Goal: Task Accomplishment & Management: Manage account settings

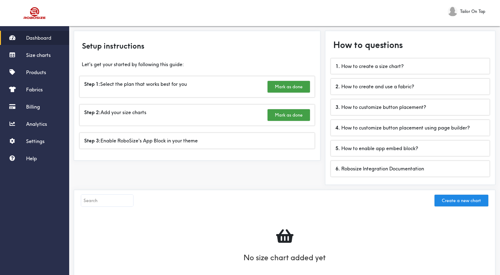
click at [41, 38] on span "Dashboard" at bounding box center [38, 38] width 25 height 6
click at [44, 143] on span "Settings" at bounding box center [35, 141] width 18 height 6
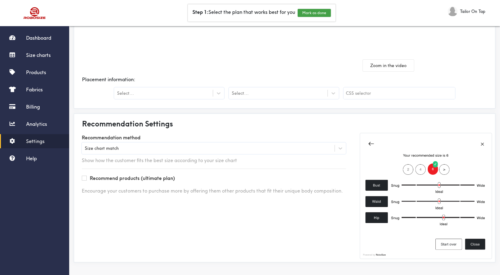
scroll to position [108, 0]
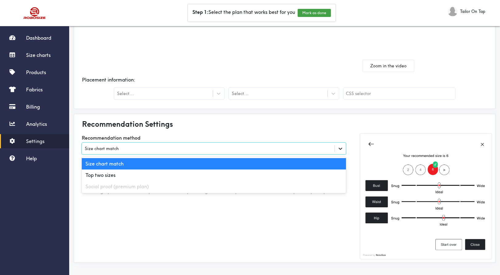
click at [340, 149] on icon at bounding box center [341, 149] width 4 height 2
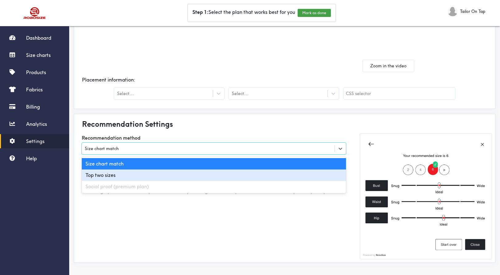
click at [264, 174] on div "Top two sizes" at bounding box center [214, 175] width 264 height 11
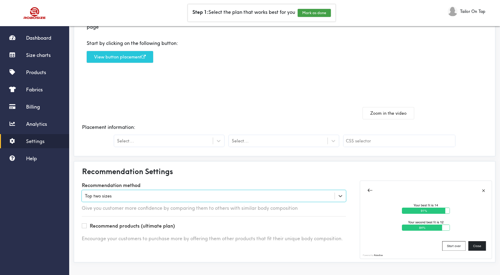
scroll to position [61, 0]
click at [339, 195] on icon at bounding box center [341, 196] width 4 height 2
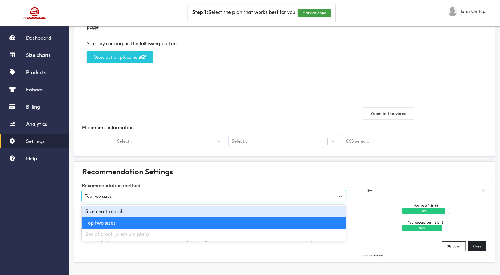
click at [297, 213] on div "Size chart match" at bounding box center [214, 211] width 264 height 11
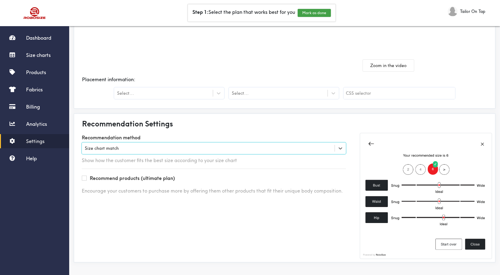
scroll to position [108, 0]
click at [342, 148] on icon at bounding box center [341, 149] width 4 height 2
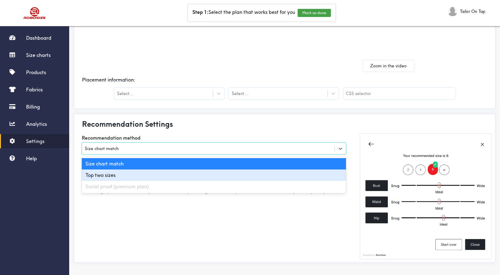
click at [323, 176] on div "Top two sizes" at bounding box center [214, 175] width 264 height 11
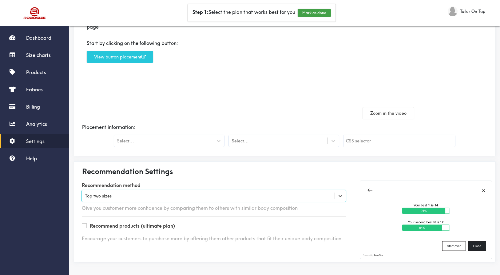
scroll to position [61, 0]
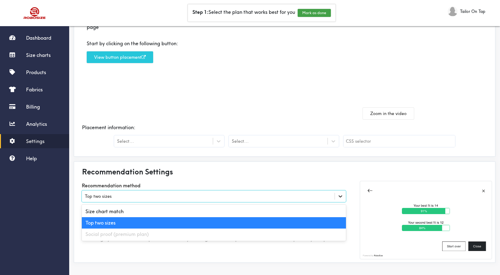
click at [342, 197] on icon at bounding box center [340, 196] width 6 height 6
click at [304, 234] on div "Social proof (premium plan)" at bounding box center [214, 234] width 264 height 11
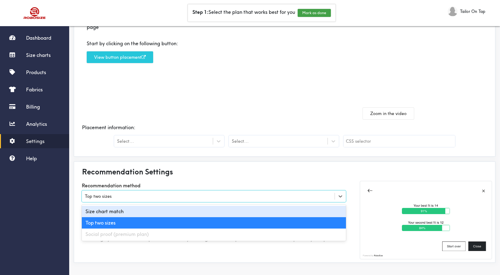
click at [307, 179] on div "Recommendation Settings Recommendation method option Top two sizes, selected. o…" at bounding box center [285, 212] width 422 height 101
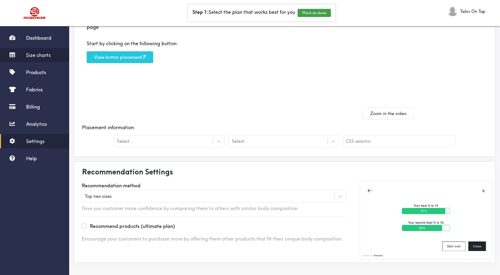
click at [42, 53] on span "Size charts" at bounding box center [38, 55] width 25 height 6
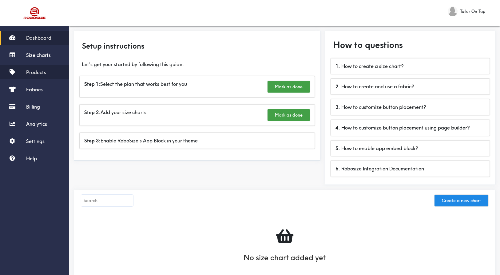
click at [38, 74] on span "Products" at bounding box center [36, 72] width 20 height 6
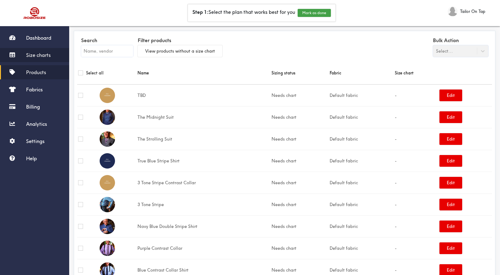
click at [50, 56] on span "Size charts" at bounding box center [38, 55] width 25 height 6
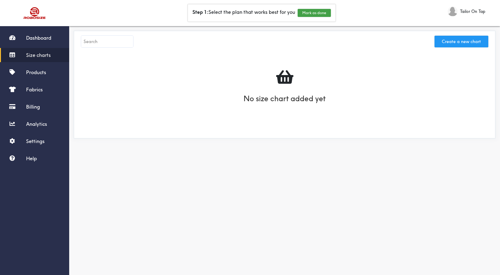
click at [465, 41] on button "Create a new chart" at bounding box center [462, 42] width 54 height 12
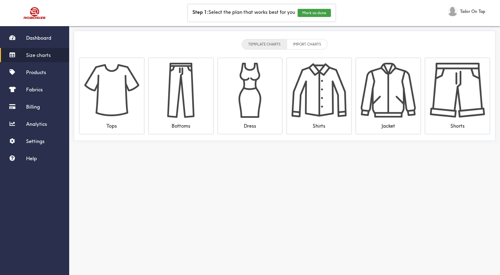
click at [292, 45] on li "IMPORT CHARTS" at bounding box center [307, 44] width 41 height 10
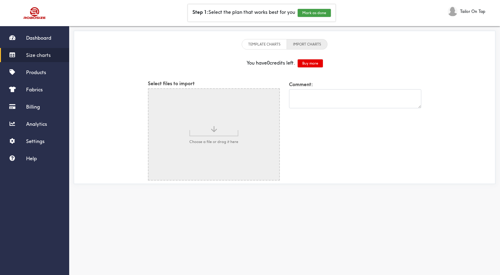
click at [266, 47] on li "TEMPLATE CHARTS" at bounding box center [264, 44] width 45 height 10
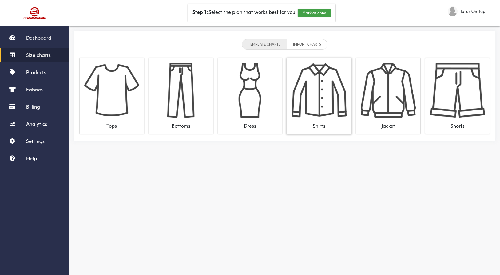
click at [330, 94] on img at bounding box center [319, 90] width 55 height 55
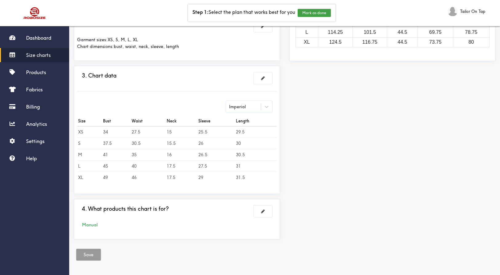
scroll to position [127, 0]
click at [32, 143] on span "Settings" at bounding box center [35, 141] width 18 height 6
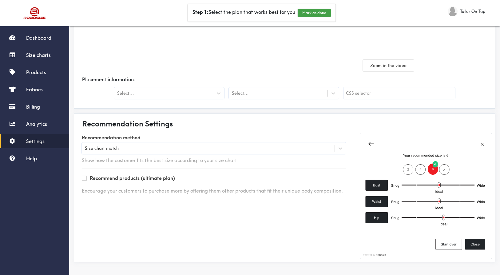
scroll to position [108, 0]
click at [35, 104] on span "Billing" at bounding box center [33, 107] width 14 height 6
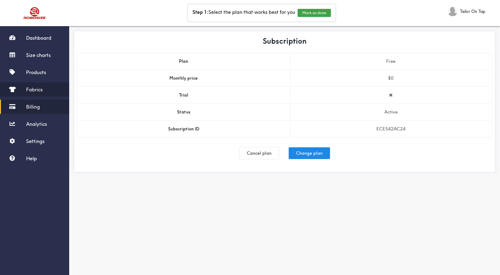
click at [36, 90] on span "Fabrics" at bounding box center [34, 89] width 17 height 6
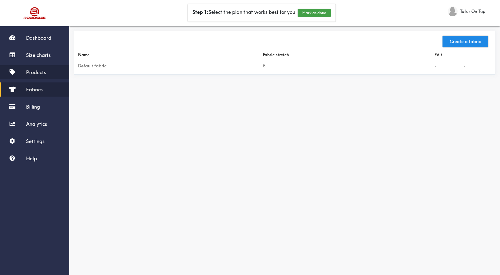
click at [42, 74] on span "Products" at bounding box center [36, 72] width 20 height 6
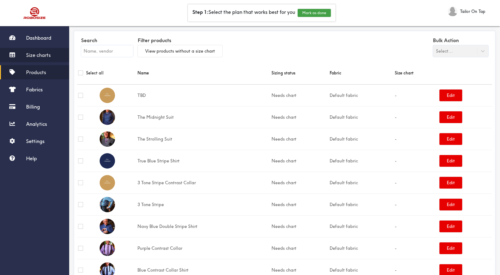
click at [42, 55] on span "Size charts" at bounding box center [38, 55] width 25 height 6
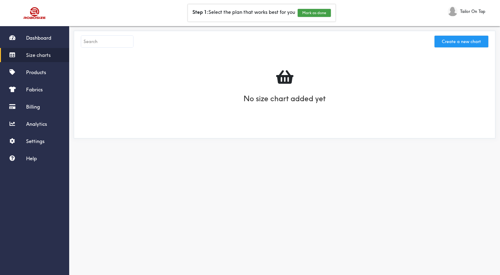
click at [461, 41] on button "Create a new chart" at bounding box center [462, 42] width 54 height 12
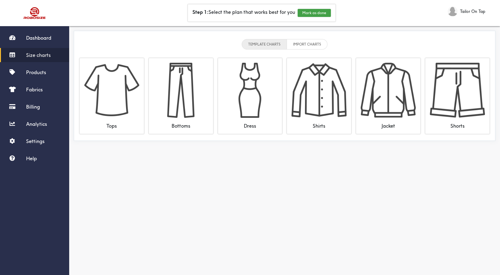
click at [274, 45] on li "TEMPLATE CHARTS" at bounding box center [264, 44] width 45 height 10
click at [309, 43] on li "IMPORT CHARTS" at bounding box center [307, 44] width 41 height 10
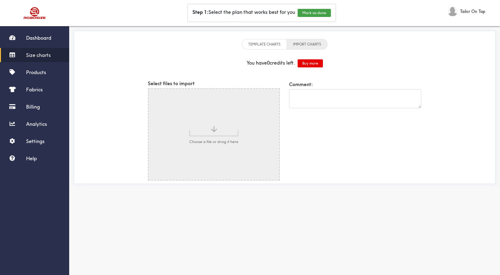
click at [228, 117] on input "file" at bounding box center [214, 134] width 131 height 91
click at [37, 78] on link "Products" at bounding box center [34, 72] width 69 height 14
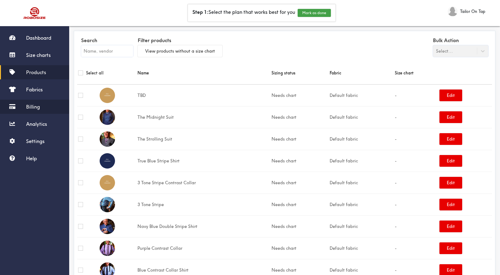
click at [38, 106] on span "Billing" at bounding box center [33, 107] width 14 height 6
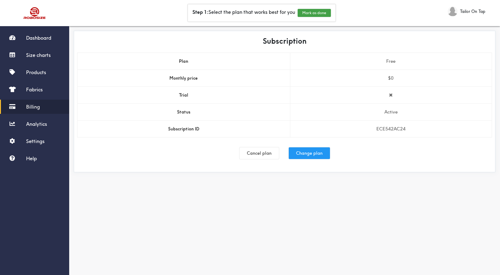
click at [311, 152] on button "Change plan" at bounding box center [309, 153] width 41 height 12
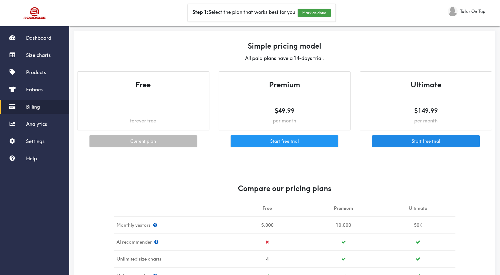
click at [296, 140] on button "Start free trial" at bounding box center [285, 141] width 108 height 12
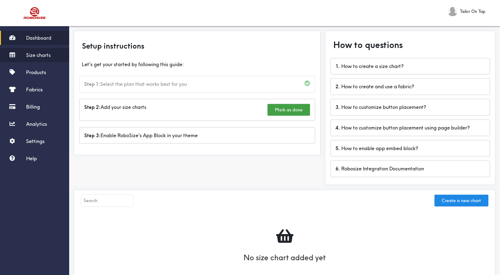
click at [33, 55] on span "Size charts" at bounding box center [38, 55] width 25 height 6
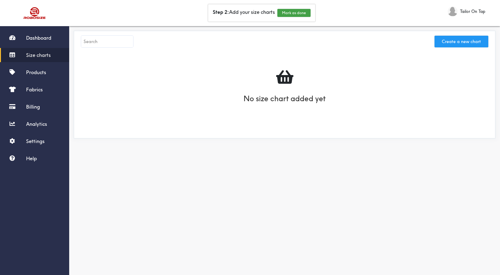
click at [461, 44] on button "Create a new chart" at bounding box center [462, 42] width 54 height 12
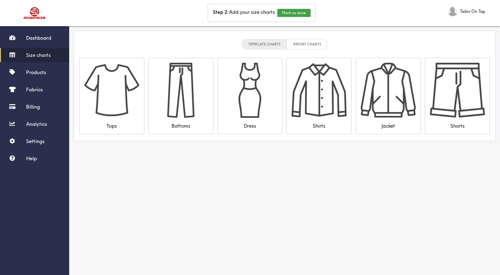
click at [308, 44] on li "IMPORT CHARTS" at bounding box center [307, 44] width 41 height 10
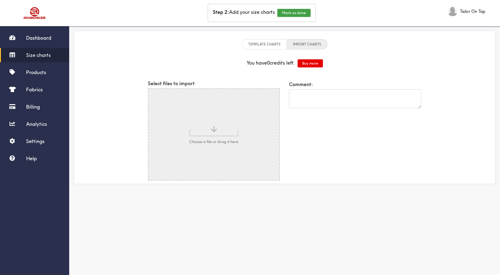
click at [220, 131] on input "file" at bounding box center [214, 134] width 131 height 91
click at [310, 63] on button "Buy more" at bounding box center [310, 63] width 25 height 8
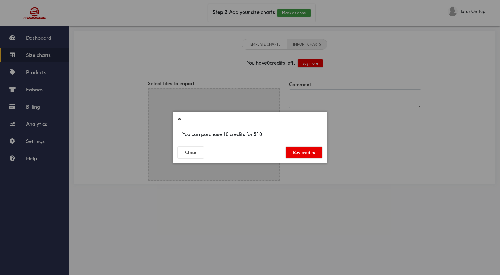
click at [181, 119] on button at bounding box center [179, 118] width 6 height 7
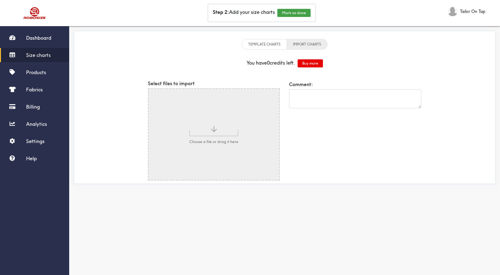
click at [305, 43] on li "IMPORT CHARTS" at bounding box center [307, 44] width 41 height 10
click at [276, 44] on li "TEMPLATE CHARTS" at bounding box center [264, 44] width 45 height 10
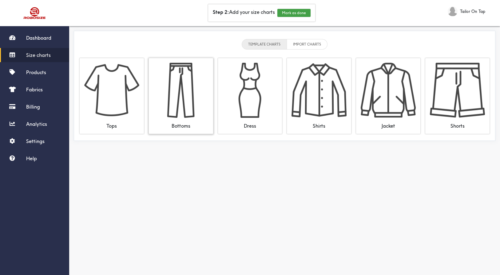
click at [184, 109] on img at bounding box center [181, 90] width 55 height 55
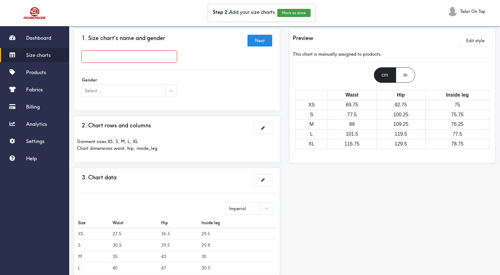
scroll to position [23, 0]
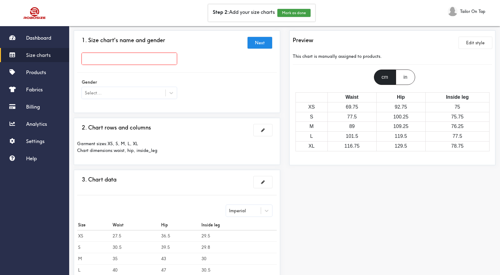
click at [408, 78] on div "in" at bounding box center [405, 77] width 19 height 15
click at [387, 78] on div "cm" at bounding box center [385, 77] width 22 height 15
click at [401, 79] on div "in" at bounding box center [405, 77] width 19 height 15
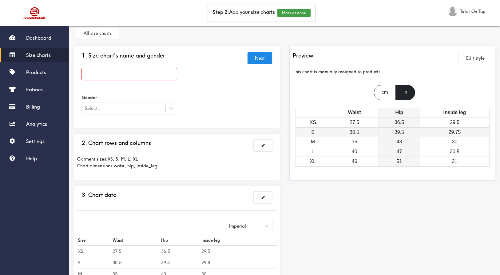
scroll to position [8, 0]
